Goal: Check status: Check status

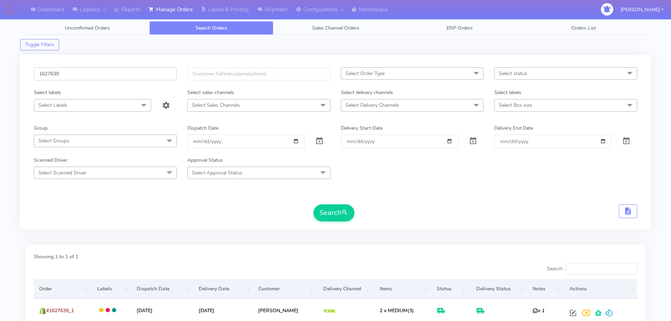
click at [130, 72] on input "1627639" at bounding box center [105, 73] width 143 height 13
paste input "691"
type input "1626919"
click at [313, 204] on button "Search" at bounding box center [333, 212] width 41 height 17
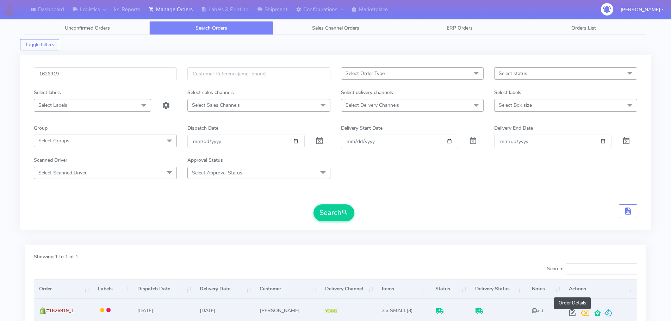
click at [571, 314] on span at bounding box center [572, 314] width 13 height 7
select select "5"
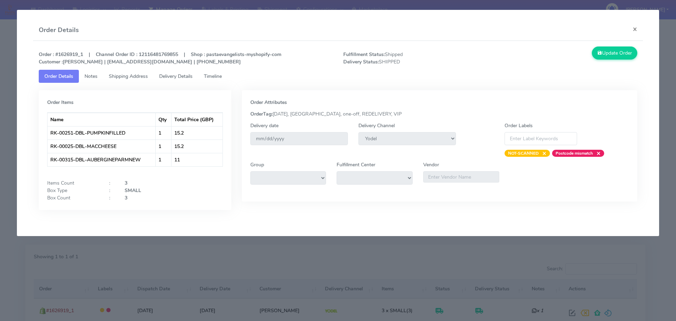
click at [186, 73] on span "Delivery Details" at bounding box center [175, 76] width 33 height 7
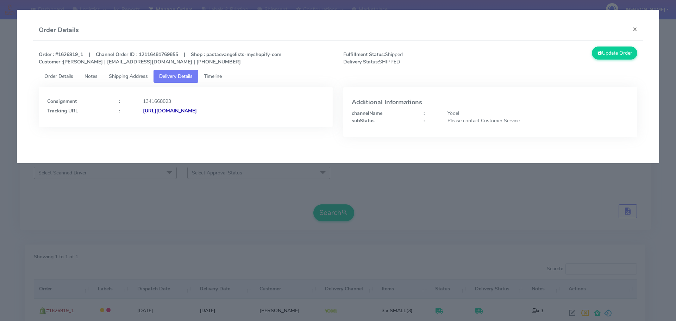
drag, startPoint x: 288, startPoint y: 119, endPoint x: 219, endPoint y: 120, distance: 68.3
click at [219, 120] on div "Consignment : 1341668823 Tracking URL : [URL][DOMAIN_NAME]" at bounding box center [186, 107] width 294 height 40
copy strong "JJD0002249960902724"
click at [325, 242] on modal-container "Order Details × Order : #1626919_1 | Channel Order ID : 12116481769855 | Shop :…" at bounding box center [338, 160] width 676 height 321
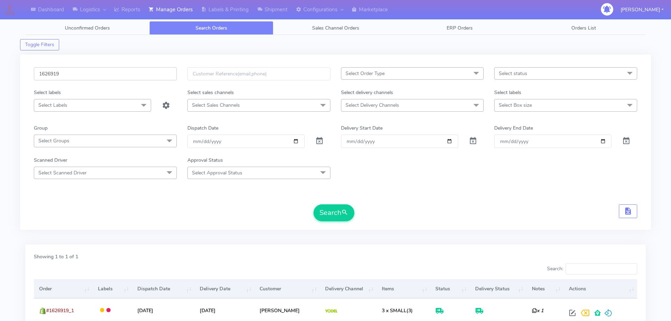
click at [147, 76] on input "1626919" at bounding box center [105, 73] width 143 height 13
paste input "7157"
type input "1627157"
click at [313, 204] on button "Search" at bounding box center [333, 212] width 41 height 17
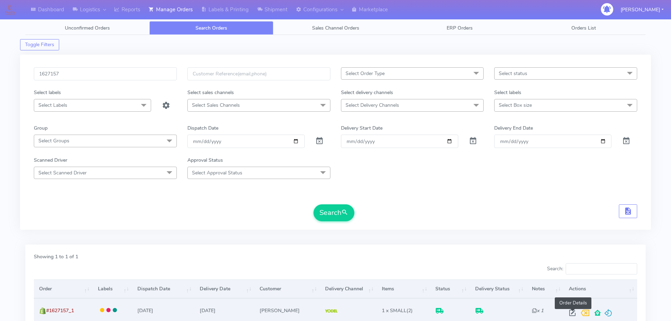
click at [573, 314] on span at bounding box center [572, 314] width 13 height 7
select select "5"
